Goal: Check status: Check status

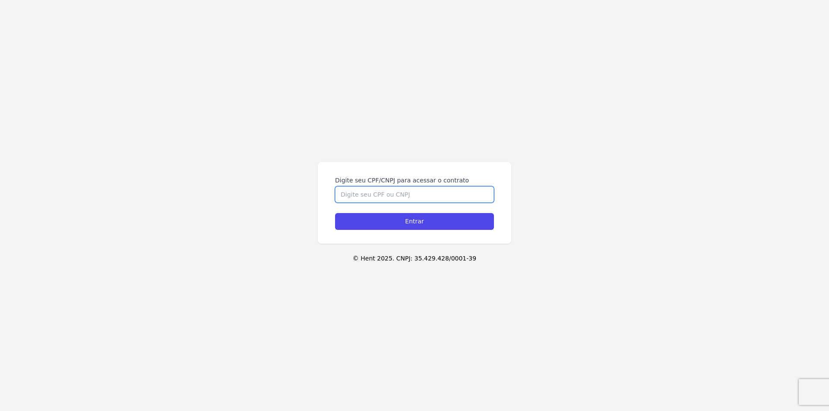
click at [426, 194] on input "Digite seu CPF/CNPJ para acessar o contrato" at bounding box center [414, 194] width 159 height 16
type input "13038754706"
click at [335, 213] on input "Entrar" at bounding box center [414, 221] width 159 height 17
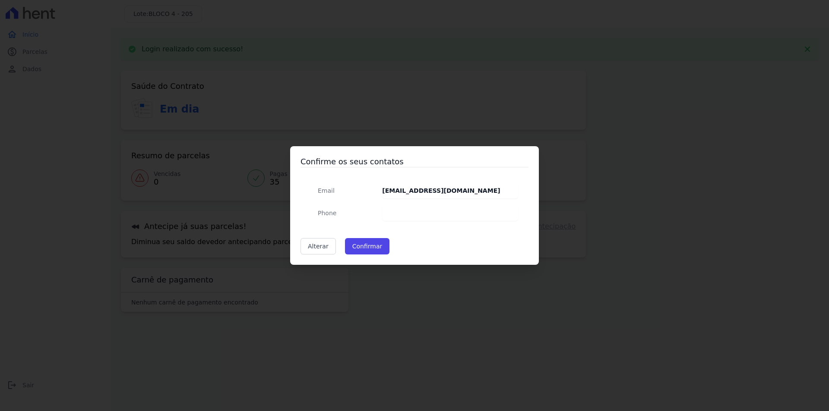
click at [417, 218] on dd at bounding box center [450, 213] width 136 height 16
click at [414, 214] on dd at bounding box center [450, 213] width 136 height 16
click at [393, 216] on dd at bounding box center [450, 213] width 136 height 16
drag, startPoint x: 325, startPoint y: 214, endPoint x: 340, endPoint y: 214, distance: 14.7
click at [325, 214] on span "Phone" at bounding box center [327, 213] width 19 height 7
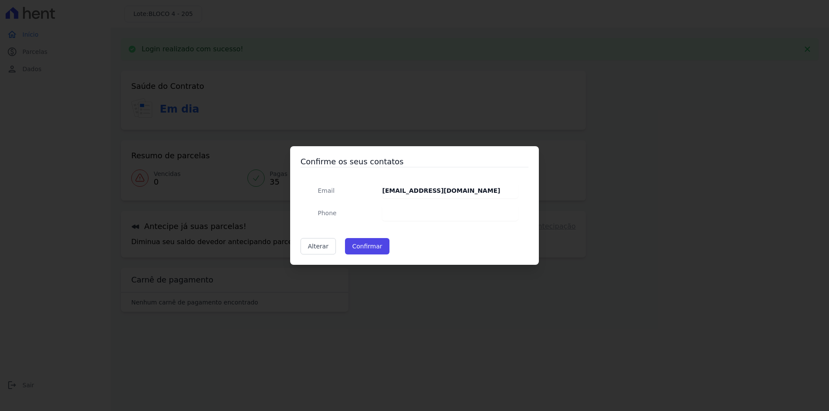
click at [401, 214] on dd at bounding box center [450, 213] width 136 height 16
click at [333, 214] on span "Phone" at bounding box center [327, 213] width 19 height 7
click at [400, 210] on dd at bounding box center [450, 213] width 136 height 16
click at [406, 215] on dd at bounding box center [450, 213] width 136 height 16
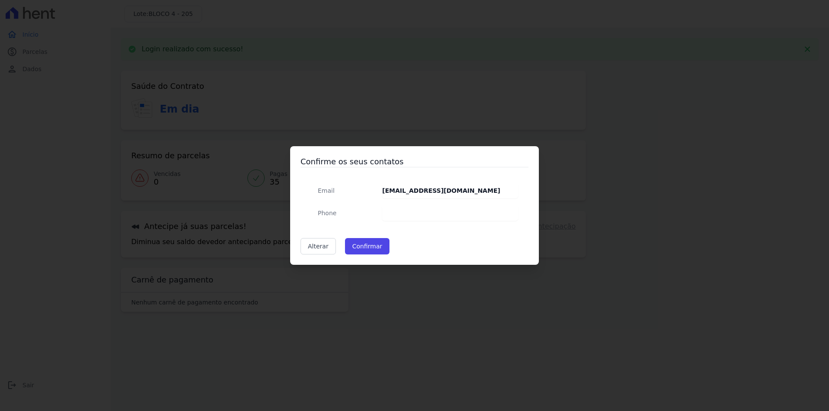
click at [406, 215] on dd at bounding box center [450, 213] width 136 height 16
click at [322, 250] on link "Alterar" at bounding box center [317, 246] width 35 height 16
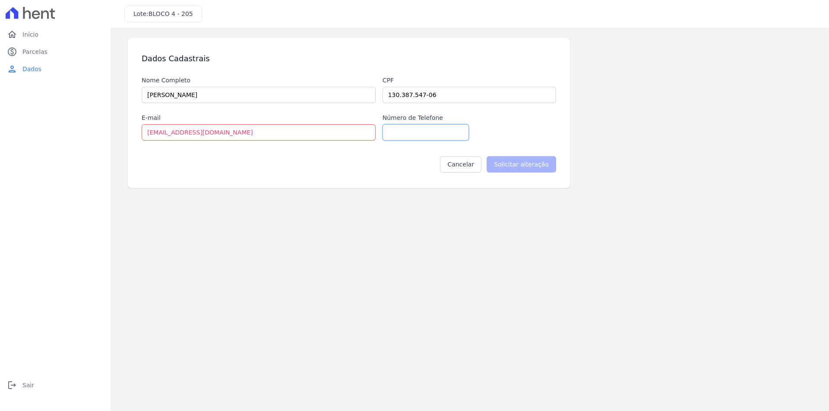
click at [412, 128] on input "Número de Telefone" at bounding box center [425, 132] width 86 height 16
type input "21967009880"
click at [527, 167] on input "Solicitar alteração" at bounding box center [520, 164] width 69 height 16
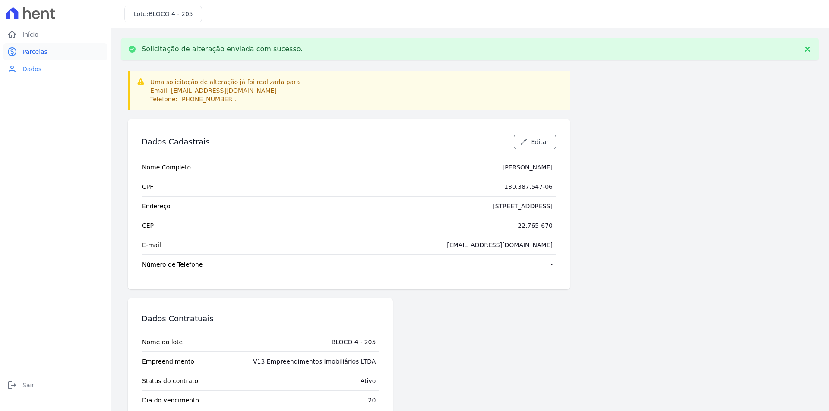
click at [35, 49] on span "Parcelas" at bounding box center [34, 51] width 25 height 9
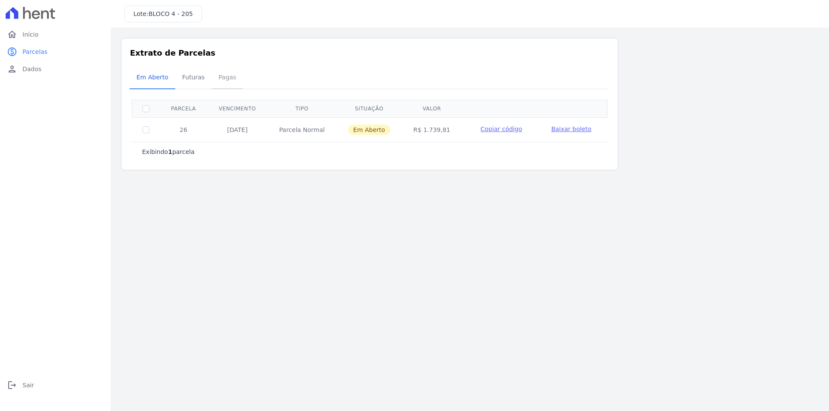
click at [231, 80] on span "Pagas" at bounding box center [227, 77] width 28 height 17
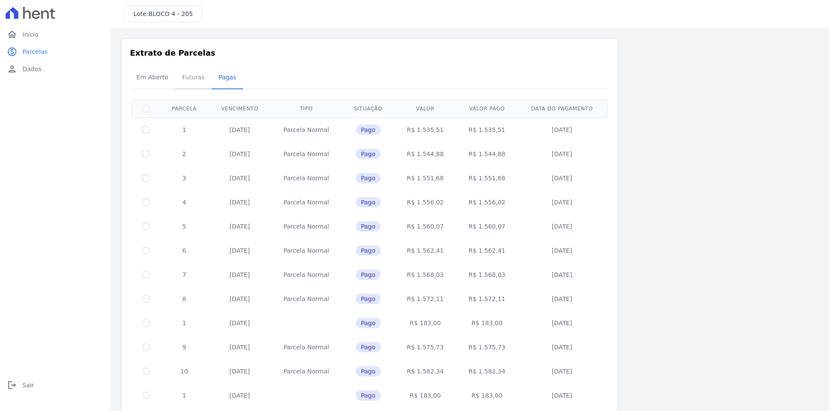
click at [196, 76] on span "Futuras" at bounding box center [193, 77] width 33 height 17
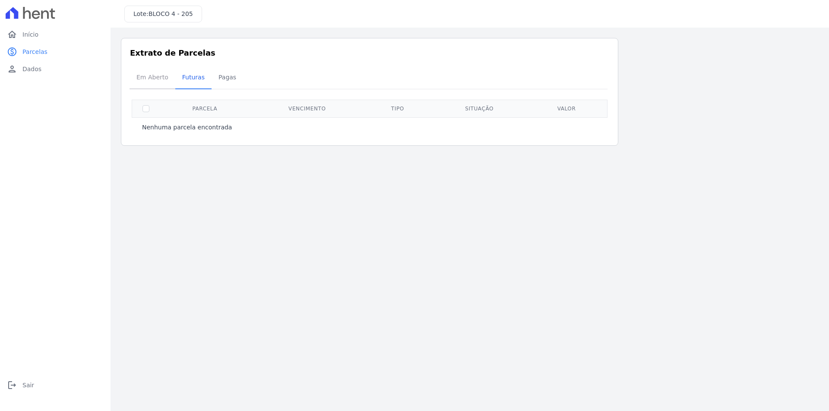
click at [146, 77] on span "Em Aberto" at bounding box center [152, 77] width 42 height 17
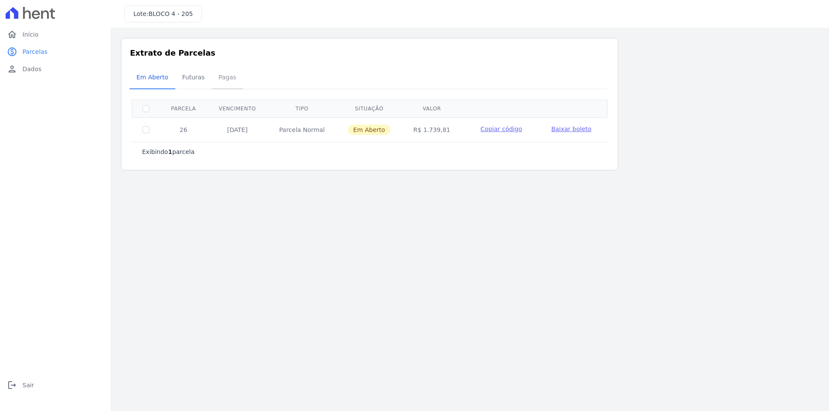
click at [219, 82] on span "Pagas" at bounding box center [227, 77] width 28 height 17
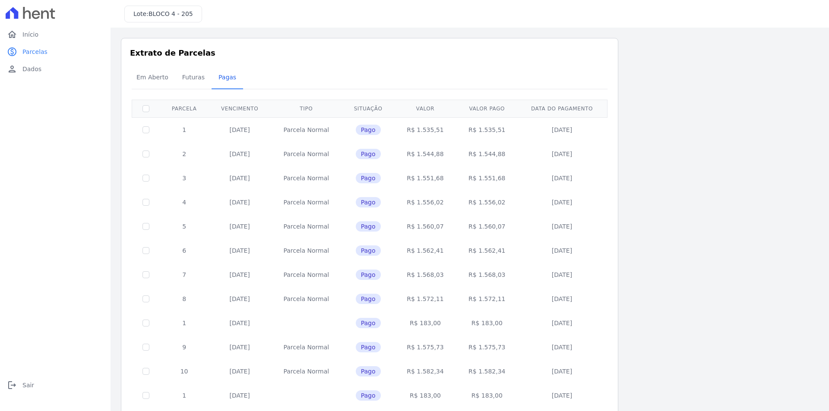
scroll to position [240, 0]
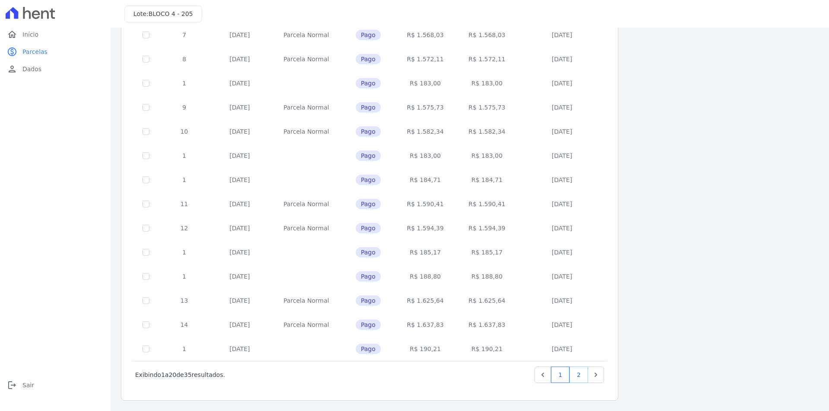
click at [580, 376] on link "2" at bounding box center [578, 375] width 19 height 16
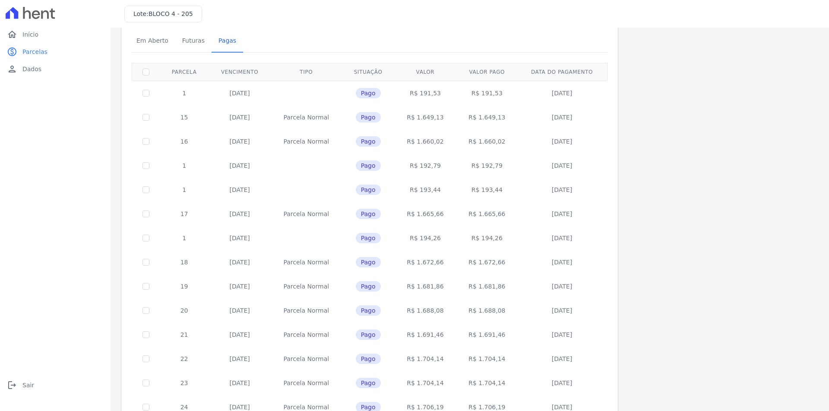
scroll to position [119, 0]
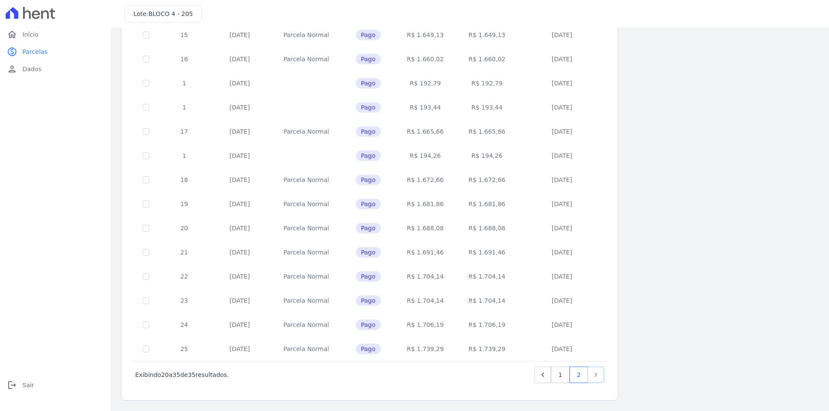
click at [597, 377] on icon "Next" at bounding box center [595, 375] width 9 height 9
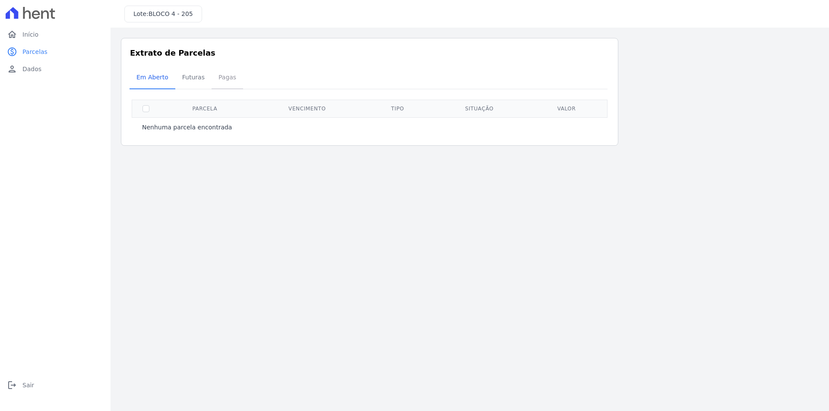
click at [222, 78] on span "Pagas" at bounding box center [227, 77] width 28 height 17
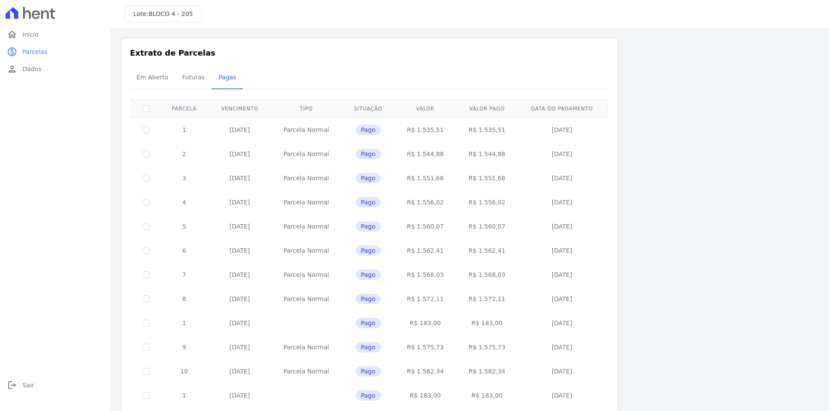
scroll to position [240, 0]
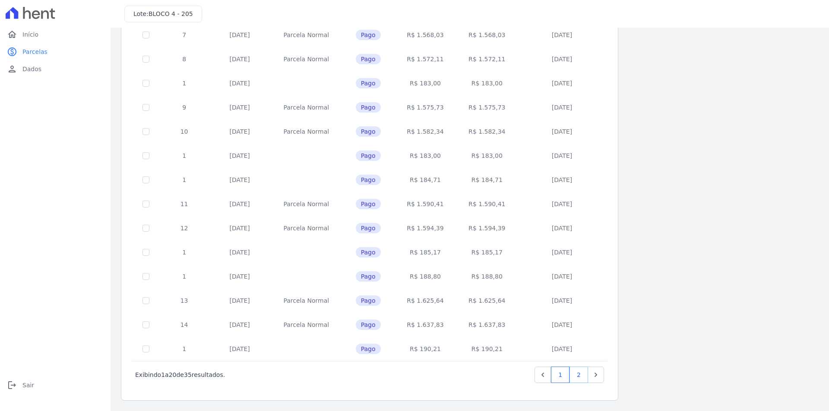
click at [577, 377] on link "2" at bounding box center [578, 375] width 19 height 16
drag, startPoint x: 199, startPoint y: 351, endPoint x: 180, endPoint y: 354, distance: 20.1
click at [180, 354] on td "25" at bounding box center [184, 349] width 49 height 24
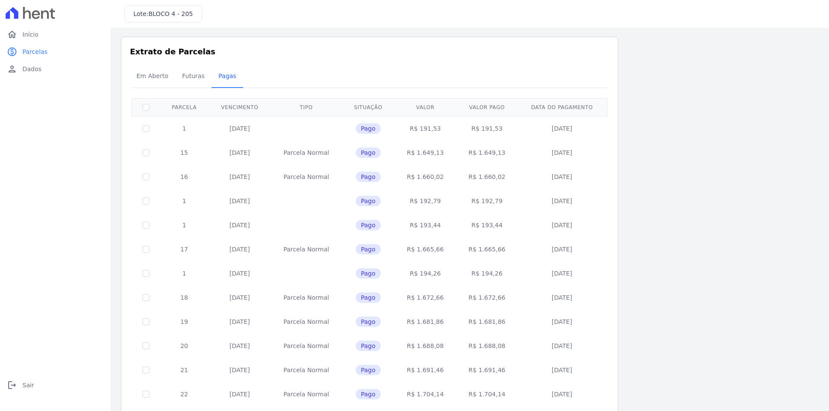
scroll to position [0, 0]
click at [188, 79] on span "Futuras" at bounding box center [193, 77] width 33 height 17
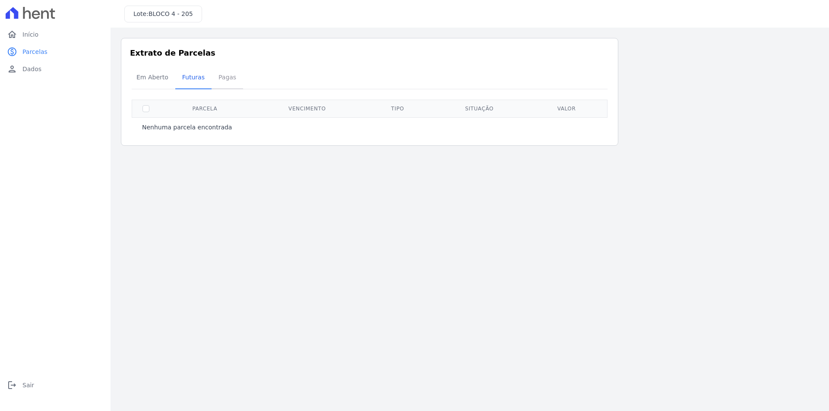
click at [222, 75] on span "Pagas" at bounding box center [227, 77] width 28 height 17
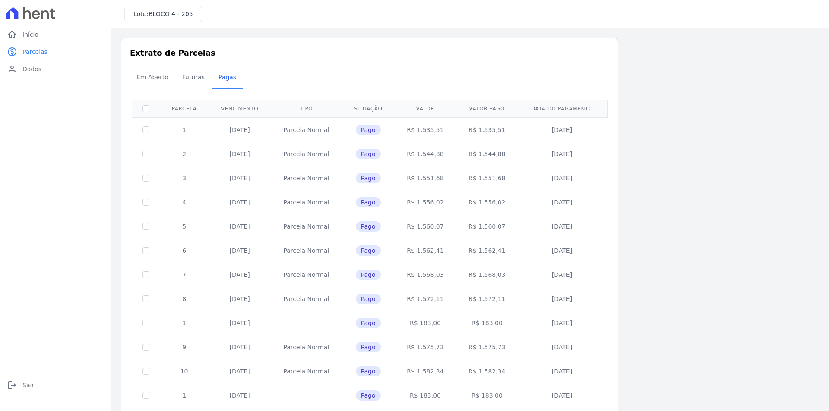
drag, startPoint x: 441, startPoint y: 129, endPoint x: 430, endPoint y: 327, distance: 198.4
click at [430, 327] on tbody "1 20/09/2023 Parcela Normal Pago R$ 1.535,51 R$ 1.535,51 11/09/2023 2 20/10/202…" at bounding box center [369, 359] width 475 height 484
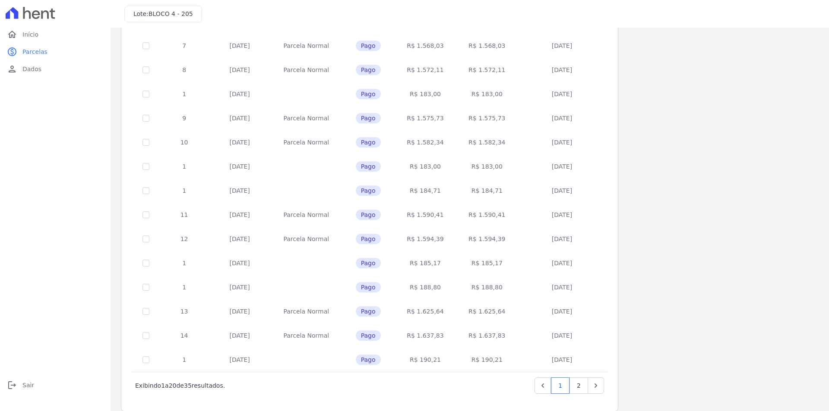
scroll to position [240, 0]
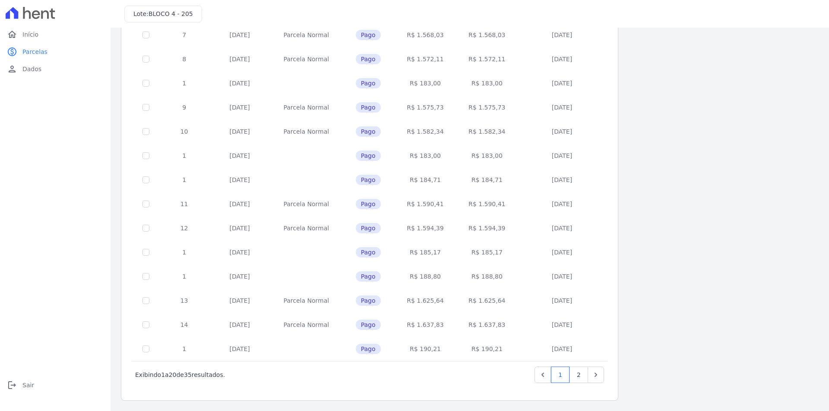
click at [653, 254] on div "Listagem de parcelas Baixar PDF Extrato de Parcelas Em Aberto Futuras Pagas 0 s…" at bounding box center [469, 99] width 697 height 603
drag, startPoint x: 431, startPoint y: 282, endPoint x: 402, endPoint y: 250, distance: 43.4
click at [402, 250] on tbody "1 20/09/2023 Parcela Normal Pago R$ 1.535,51 R$ 1.535,51 11/09/2023 2 20/10/202…" at bounding box center [369, 119] width 475 height 484
click at [641, 274] on div "Listagem de parcelas Baixar PDF Extrato de Parcelas Em Aberto Futuras Pagas 0 s…" at bounding box center [469, 99] width 697 height 603
drag, startPoint x: 507, startPoint y: 281, endPoint x: 404, endPoint y: 258, distance: 106.3
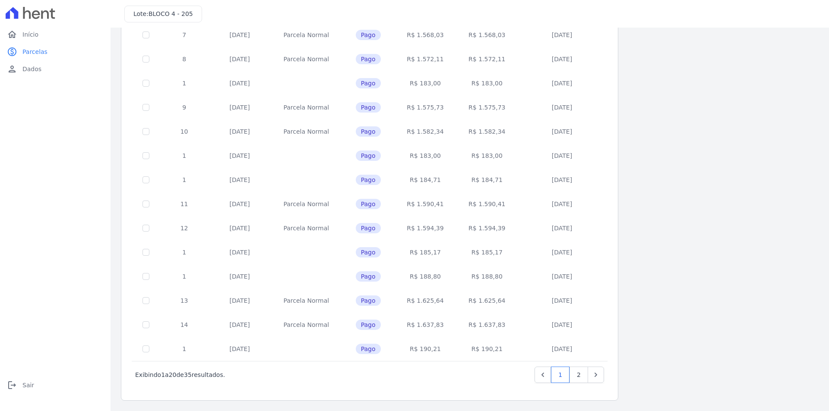
click at [404, 258] on tbody "1 20/09/2023 Parcela Normal Pago R$ 1.535,51 R$ 1.535,51 11/09/2023 2 20/10/202…" at bounding box center [369, 119] width 475 height 484
drag, startPoint x: 446, startPoint y: 161, endPoint x: 375, endPoint y: 151, distance: 71.8
click at [375, 151] on tr "1 20/06/2024 Pago R$ 183,00 R$ 183,00 03/06/2024" at bounding box center [369, 156] width 475 height 24
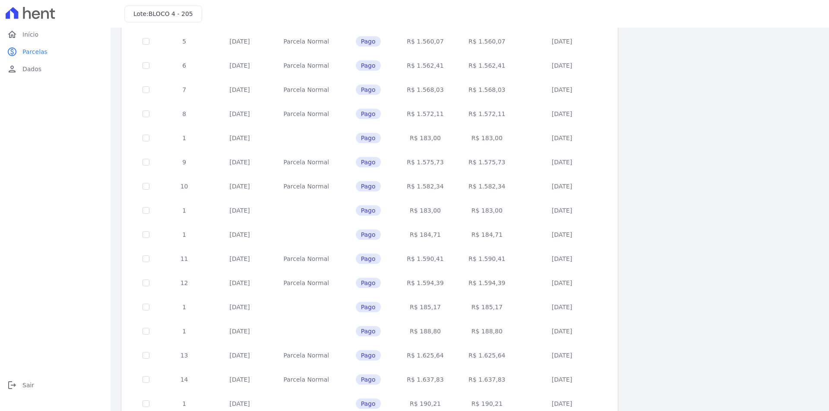
scroll to position [183, 0]
drag, startPoint x: 437, startPoint y: 141, endPoint x: 361, endPoint y: 136, distance: 76.5
click at [361, 136] on tr "1 20/05/2024 Pago R$ 183,00 R$ 183,00 06/05/2024" at bounding box center [369, 141] width 475 height 24
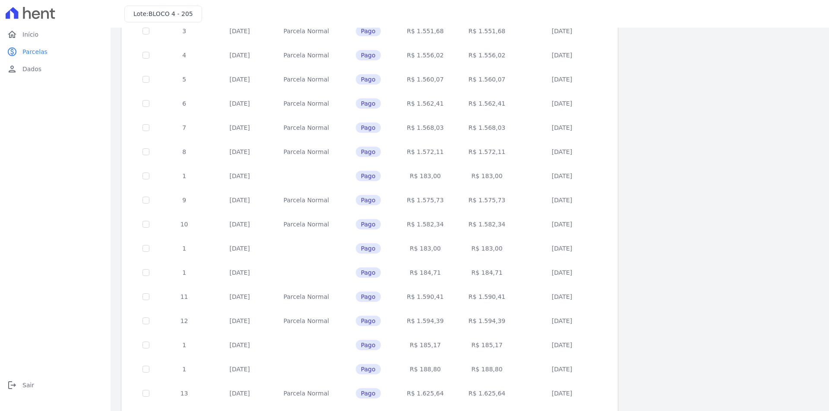
scroll to position [240, 0]
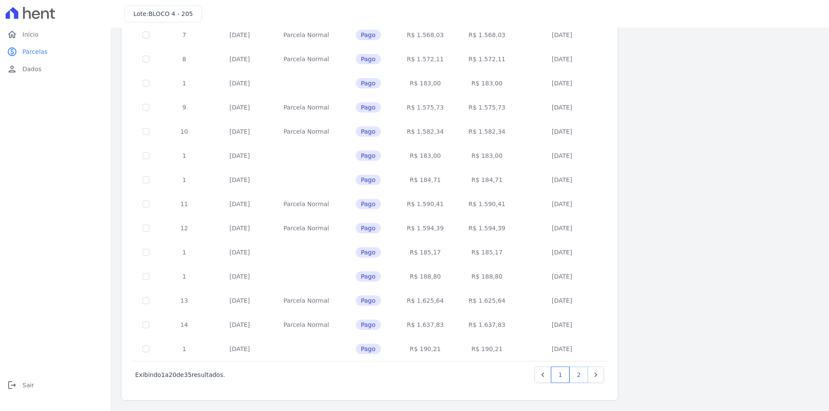
click at [580, 375] on link "2" at bounding box center [578, 375] width 19 height 16
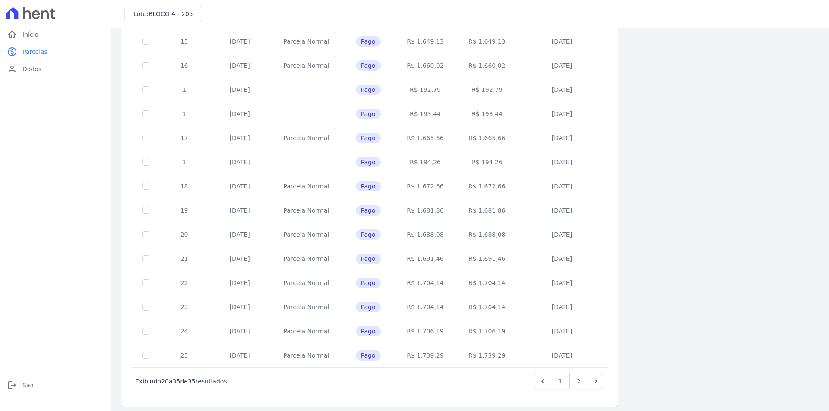
scroll to position [119, 0]
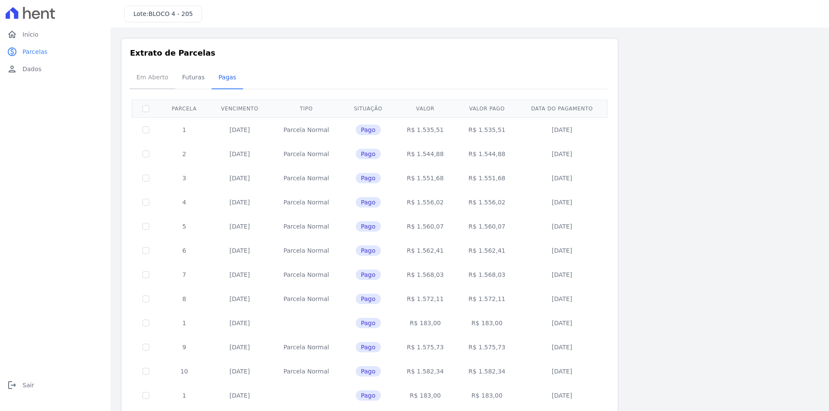
click at [151, 78] on span "Em Aberto" at bounding box center [152, 77] width 42 height 17
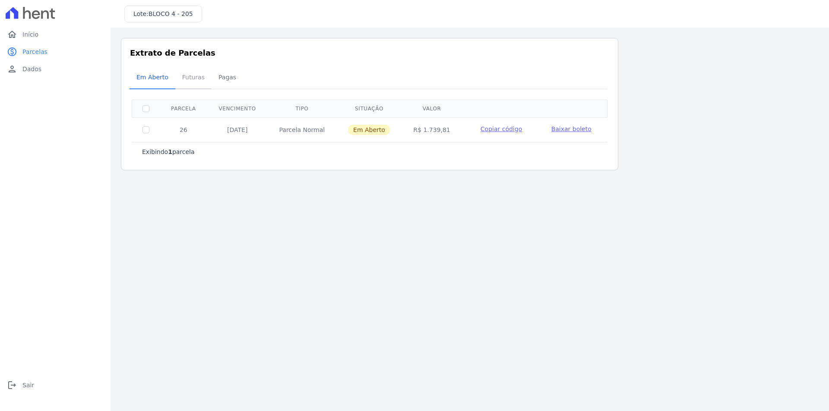
click at [189, 79] on span "Futuras" at bounding box center [193, 77] width 33 height 17
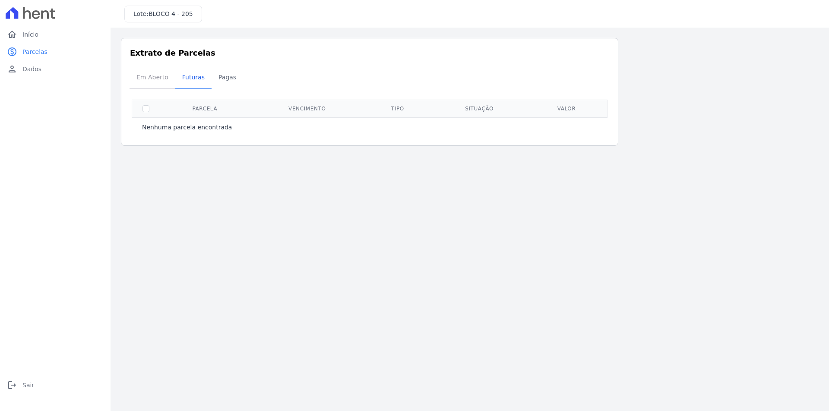
click at [142, 77] on span "Em Aberto" at bounding box center [152, 77] width 42 height 17
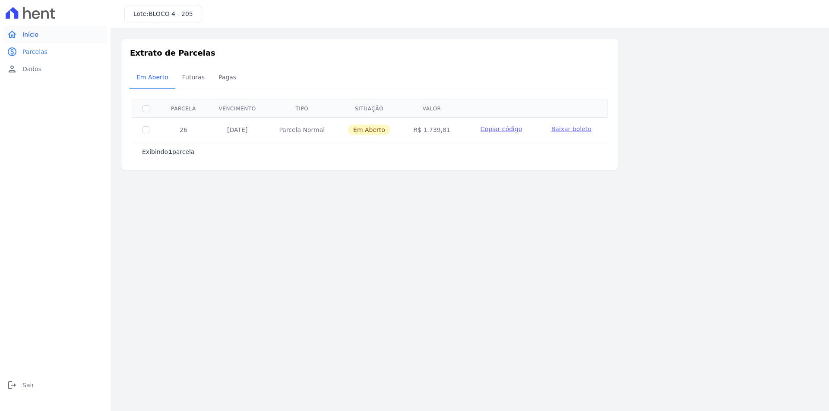
click at [38, 39] on link "home Início" at bounding box center [55, 34] width 104 height 17
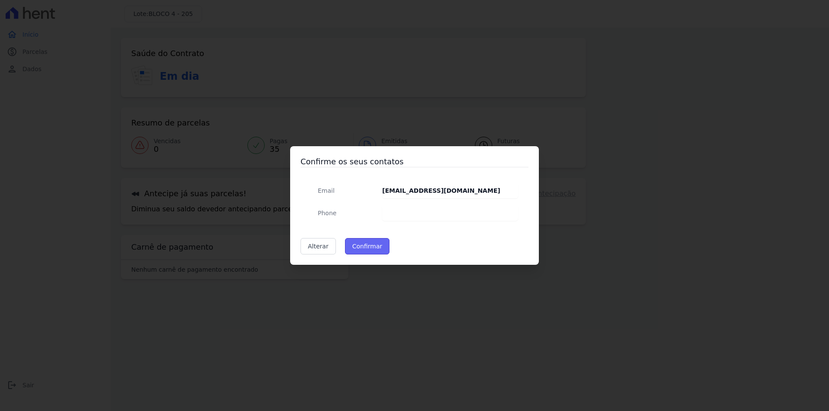
click at [366, 249] on button "Confirmar" at bounding box center [367, 246] width 45 height 16
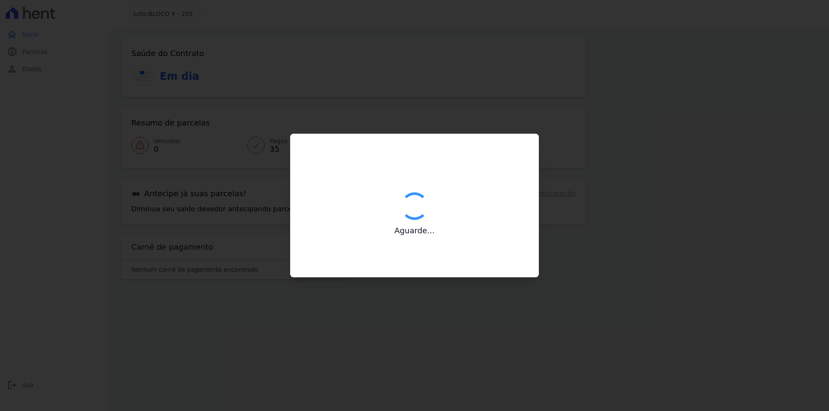
type input "Contatos confirmados com sucesso."
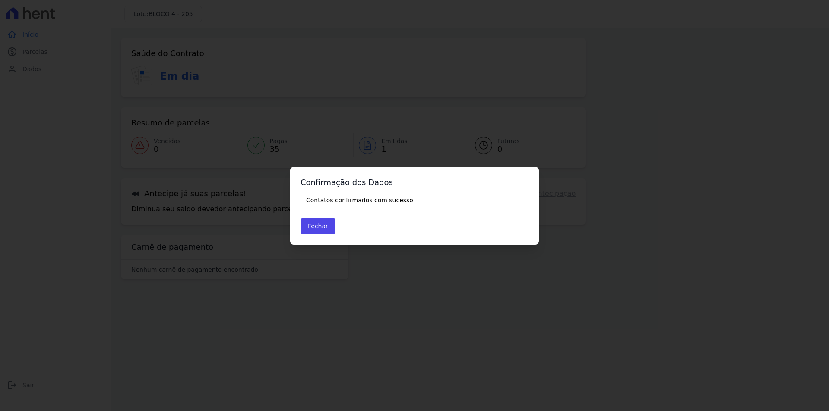
click at [37, 71] on div "Confirme os seus contatos Email rodrigoartefactorio@gmail.com Phone Alterar Con…" at bounding box center [414, 205] width 829 height 411
click at [349, 315] on div "Confirme os seus contatos Email rodrigoartefactorio@gmail.com Phone Alterar Con…" at bounding box center [414, 205] width 829 height 411
drag, startPoint x: 317, startPoint y: 233, endPoint x: 312, endPoint y: 233, distance: 4.7
click at [317, 232] on button "Fechar" at bounding box center [317, 226] width 35 height 16
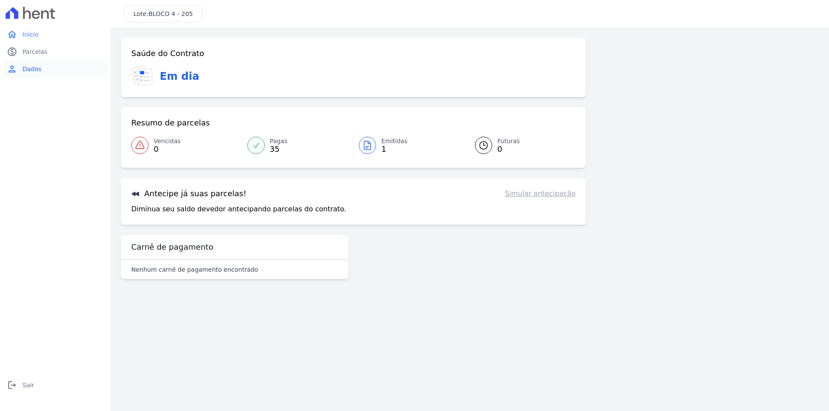
click at [32, 73] on span "Dados" at bounding box center [31, 69] width 19 height 9
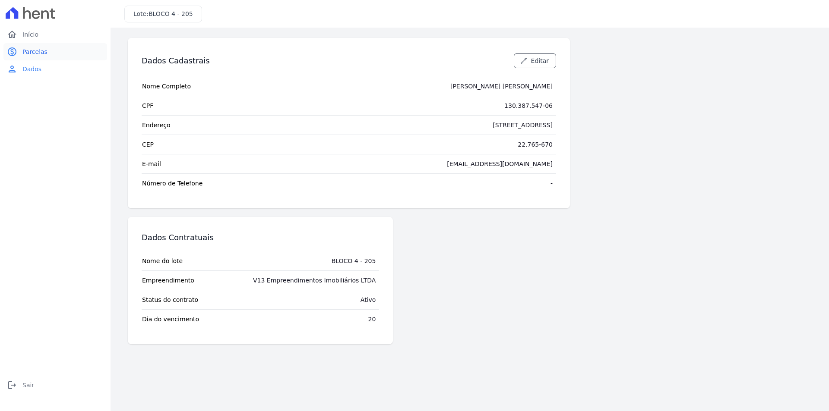
click at [39, 57] on link "paid Parcelas" at bounding box center [55, 51] width 104 height 17
